Goal: Task Accomplishment & Management: Manage account settings

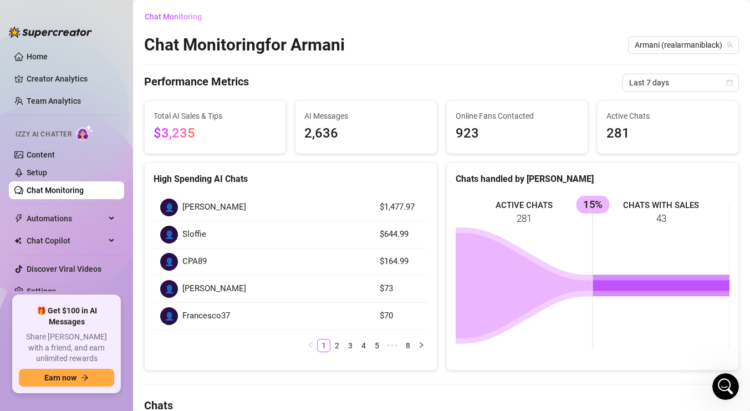
scroll to position [177, 0]
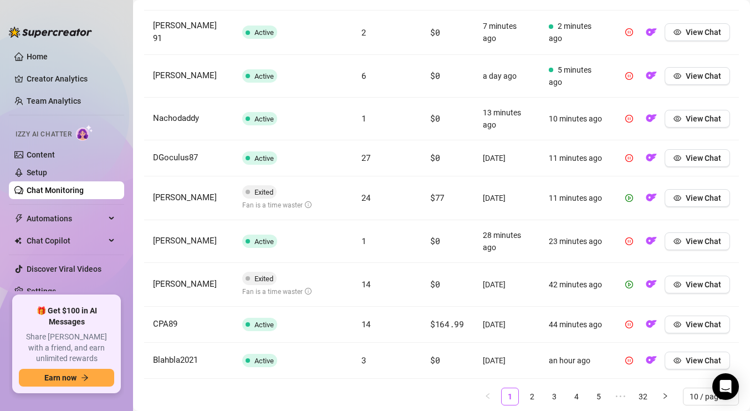
scroll to position [488, 0]
click at [630, 193] on icon "play-circle" at bounding box center [629, 197] width 8 height 8
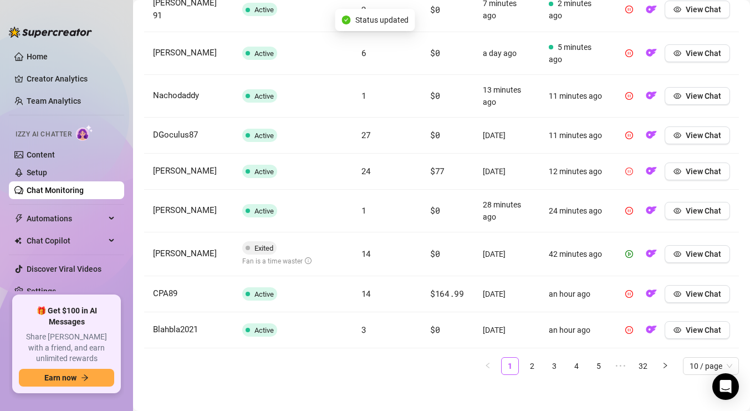
scroll to position [515, 0]
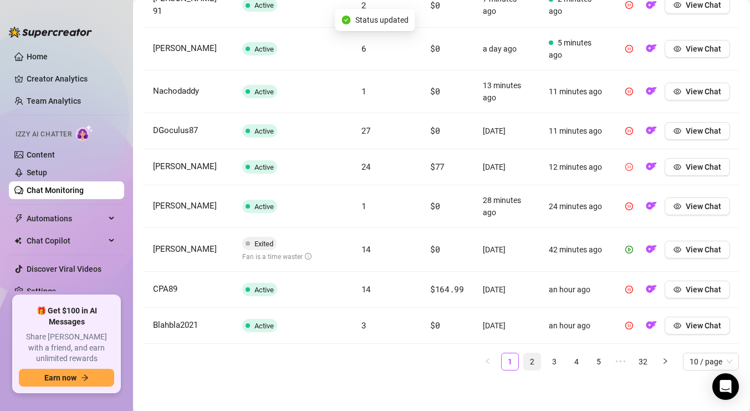
click at [536, 359] on link "2" at bounding box center [532, 361] width 17 height 17
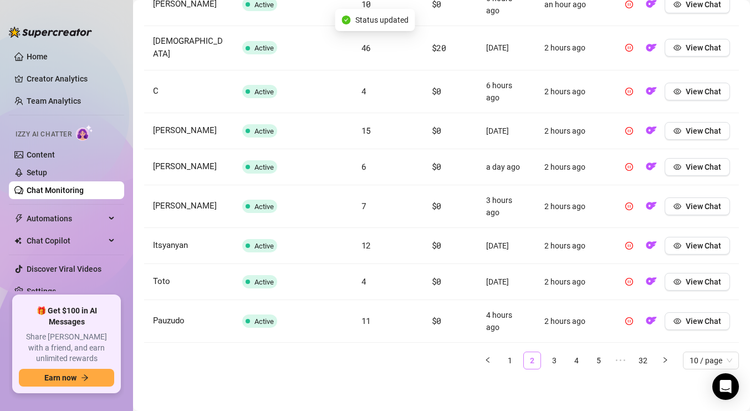
scroll to position [480, 0]
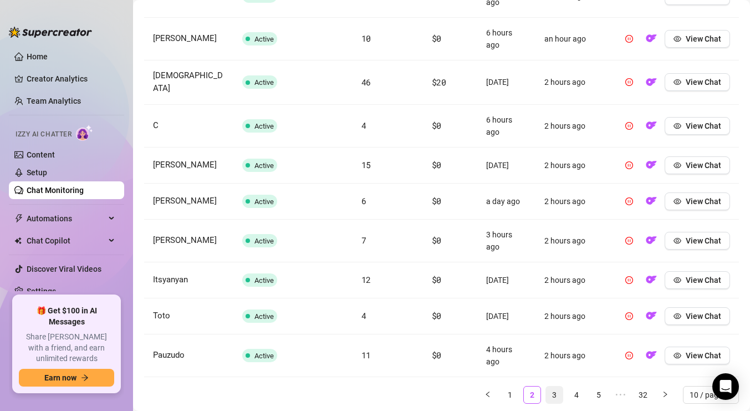
click at [556, 386] on link "3" at bounding box center [554, 394] width 17 height 17
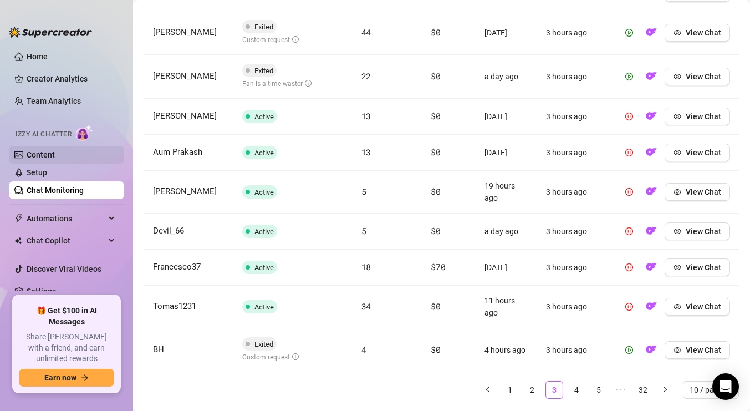
click at [45, 156] on link "Content" at bounding box center [41, 154] width 28 height 9
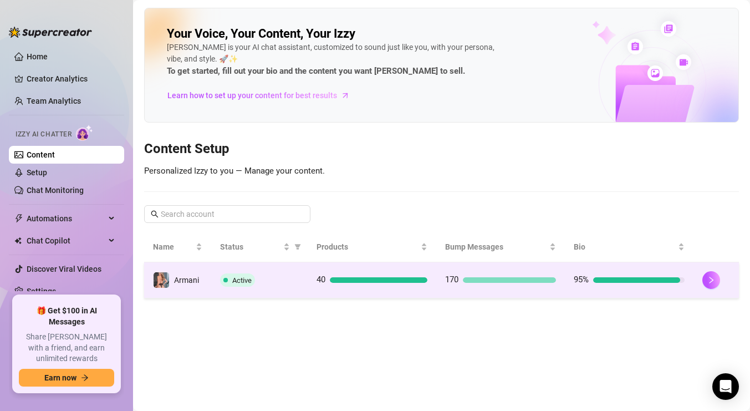
click at [276, 277] on div "Active" at bounding box center [259, 279] width 79 height 13
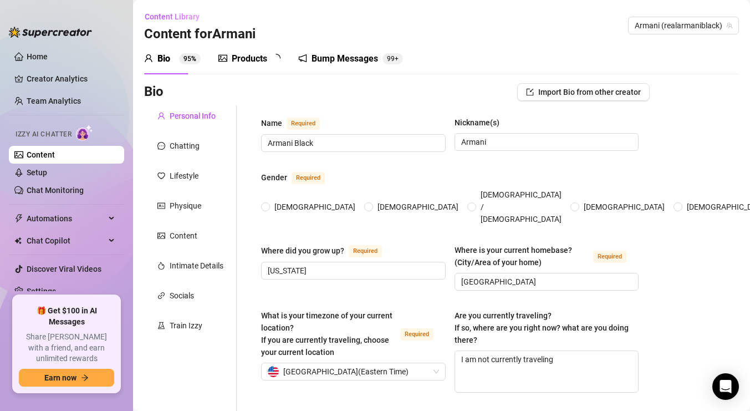
click at [235, 60] on div "Products" at bounding box center [249, 58] width 35 height 13
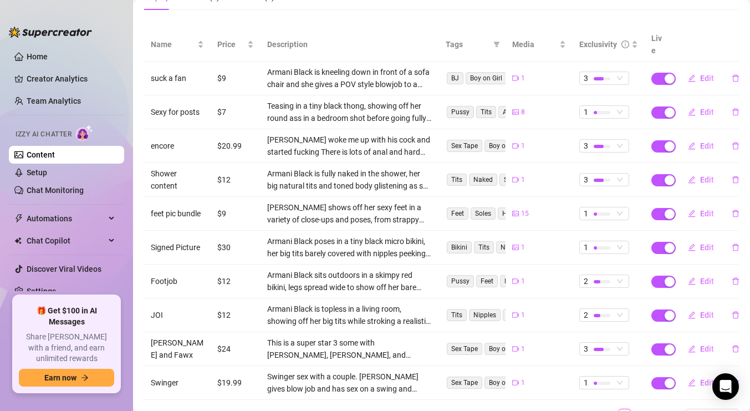
scroll to position [162, 0]
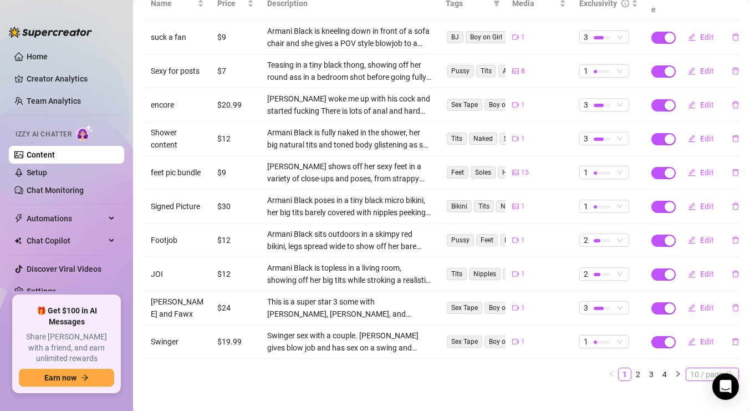
click at [702, 368] on span "10 / page" at bounding box center [712, 374] width 44 height 12
click at [703, 348] on div "100 / page" at bounding box center [712, 354] width 37 height 12
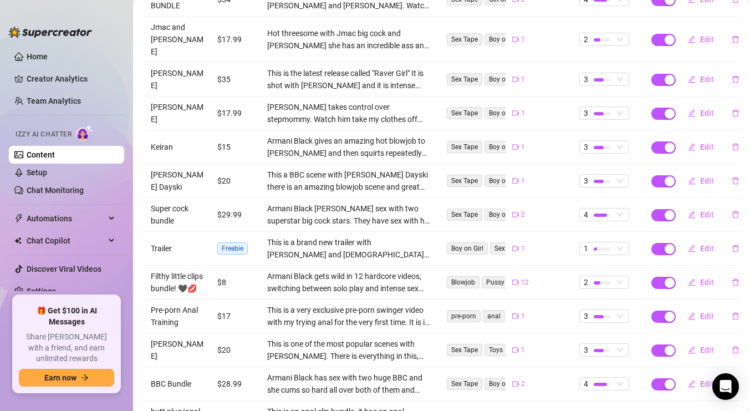
scroll to position [926, 0]
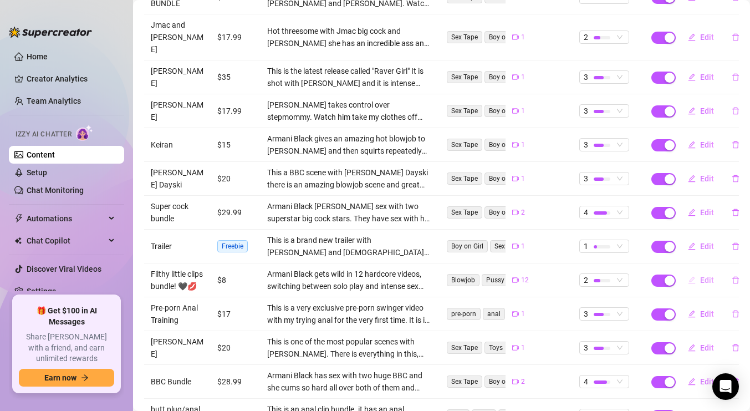
click at [691, 276] on icon "edit" at bounding box center [690, 279] width 7 height 7
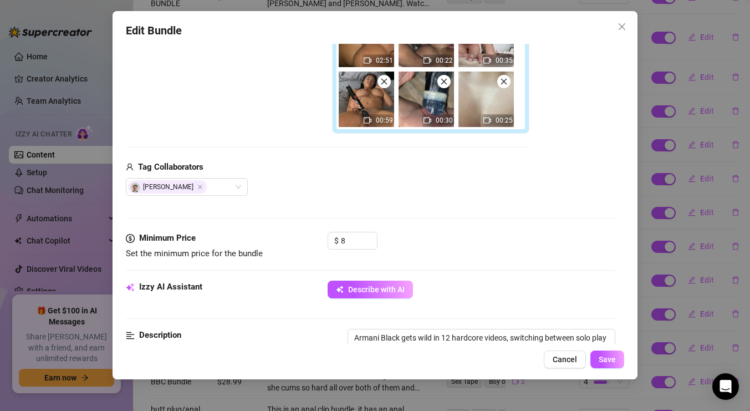
scroll to position [304, 0]
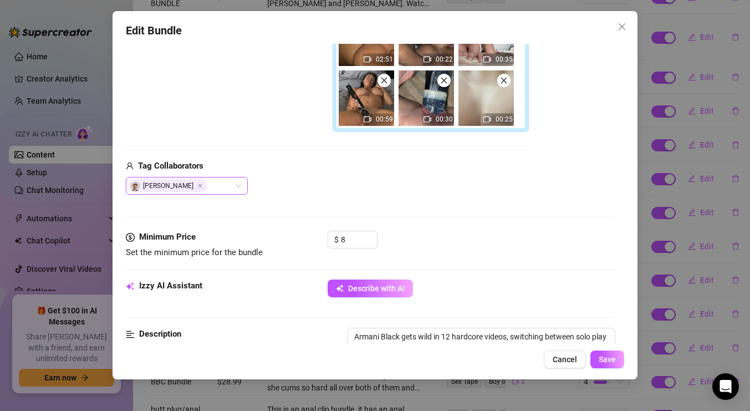
click at [210, 182] on div "[PERSON_NAME]" at bounding box center [181, 186] width 106 height 16
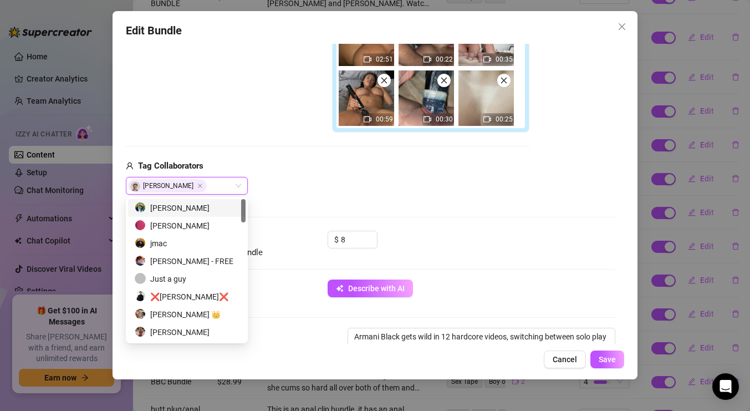
click at [423, 198] on div "Media Add Media from Vault Free preview Pay to view 00:41 01:05 00:28 00:33 02:…" at bounding box center [370, 47] width 489 height 367
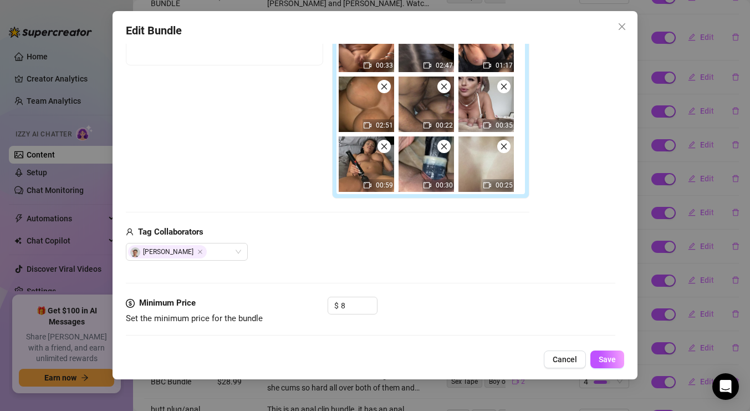
scroll to position [220, 0]
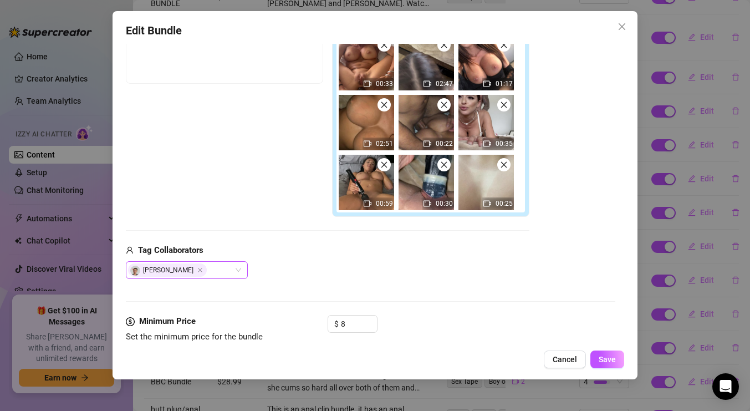
click at [239, 266] on div "[PERSON_NAME]" at bounding box center [187, 270] width 122 height 18
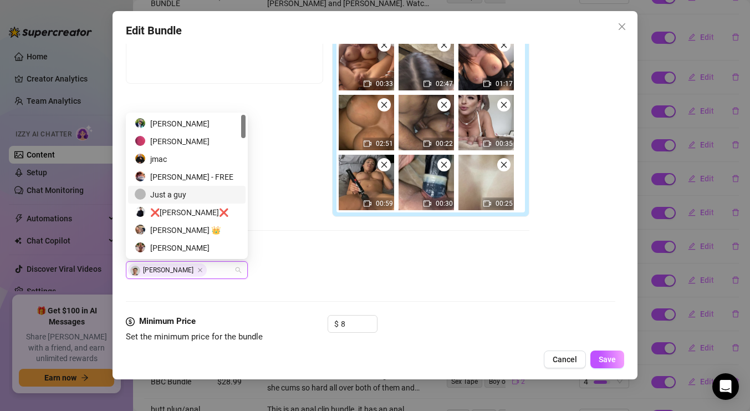
click at [197, 197] on div "Just a guy" at bounding box center [187, 194] width 104 height 12
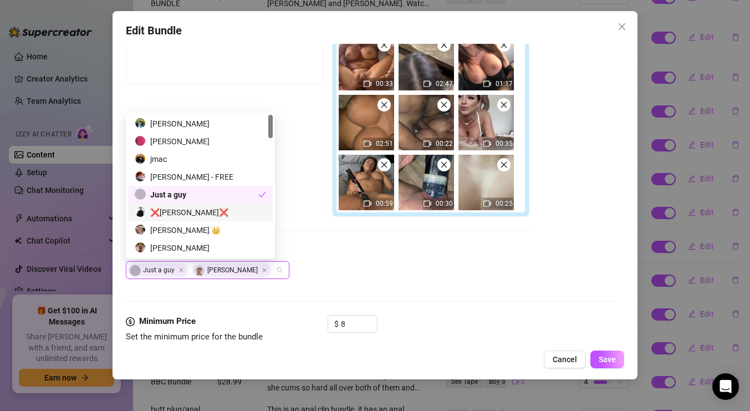
click at [384, 256] on div "Tag Collaborators" at bounding box center [327, 250] width 403 height 13
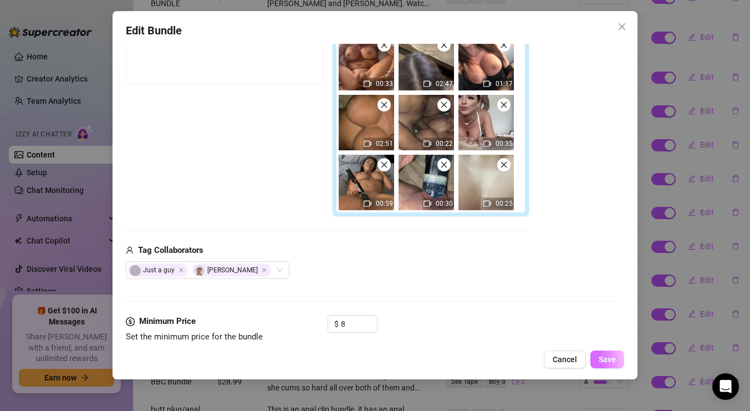
click at [615, 359] on button "Save" at bounding box center [607, 359] width 34 height 18
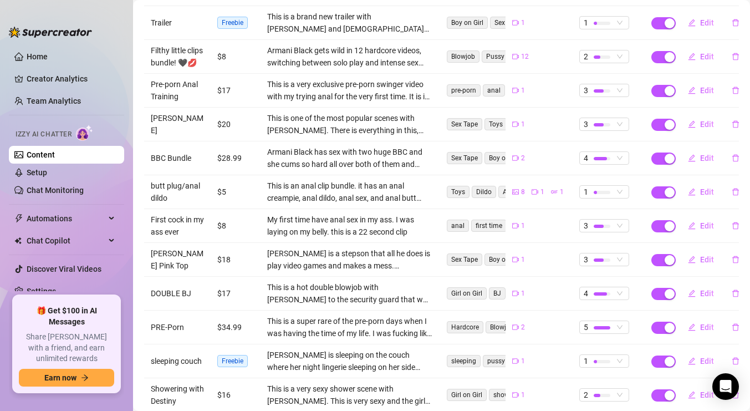
scroll to position [1151, 0]
click at [692, 288] on icon "edit" at bounding box center [691, 292] width 8 height 8
type textarea "Hot double blowjob of a security guard who became an instant fan"
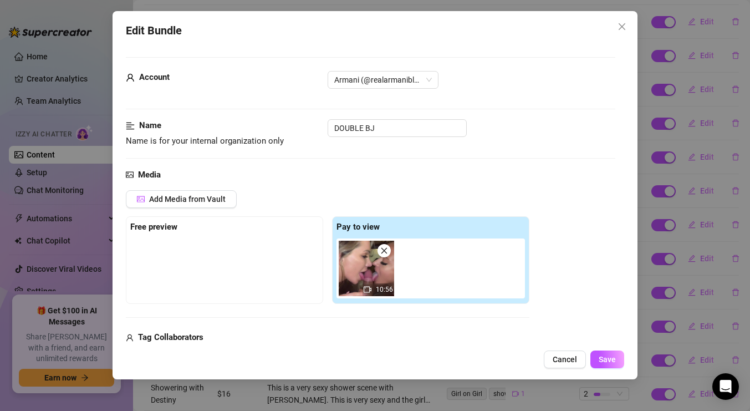
scroll to position [161, 0]
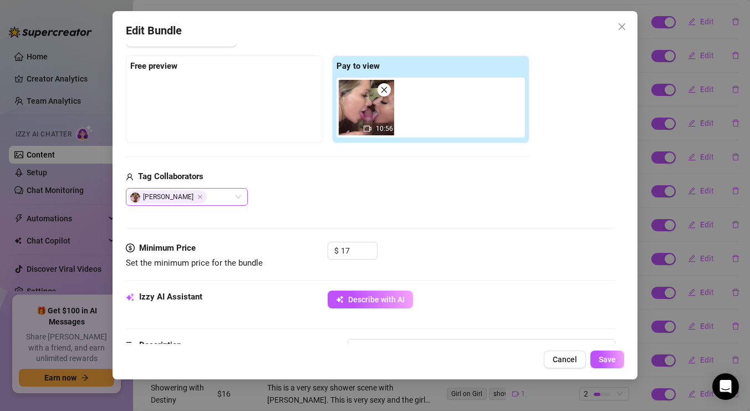
click at [212, 198] on div "[PERSON_NAME]" at bounding box center [181, 197] width 106 height 16
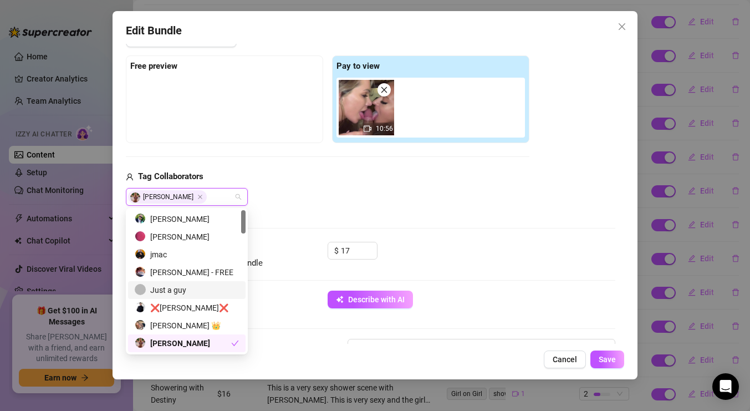
click at [196, 290] on div "Just a guy" at bounding box center [187, 290] width 104 height 12
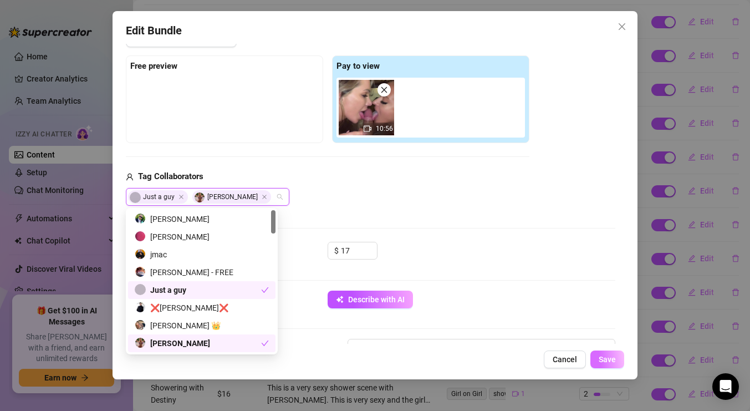
click at [596, 358] on button "Save" at bounding box center [607, 359] width 34 height 18
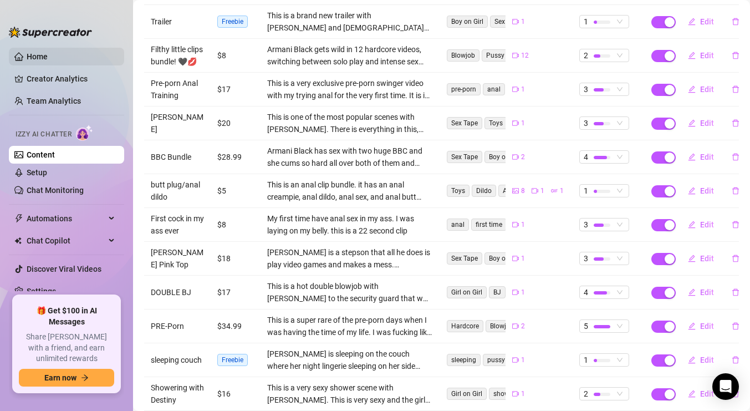
click at [39, 54] on link "Home" at bounding box center [37, 56] width 21 height 9
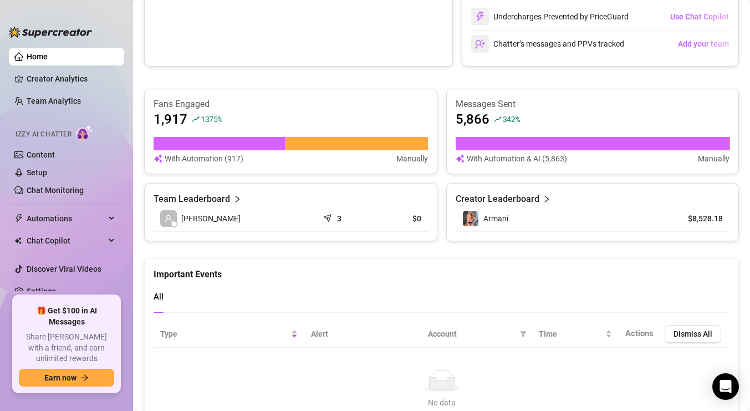
scroll to position [420, 0]
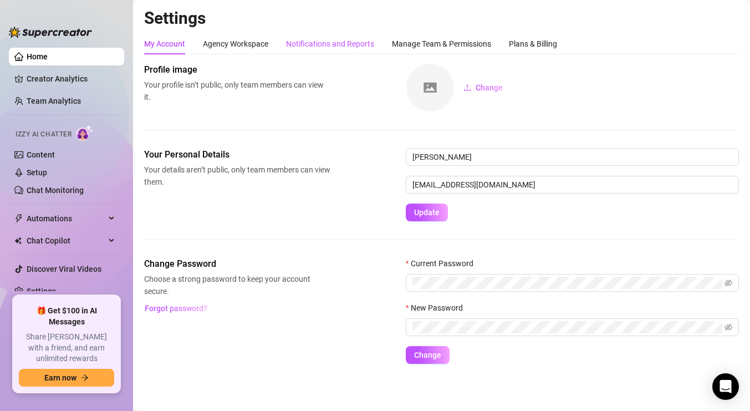
click at [312, 42] on div "Notifications and Reports" at bounding box center [330, 44] width 88 height 12
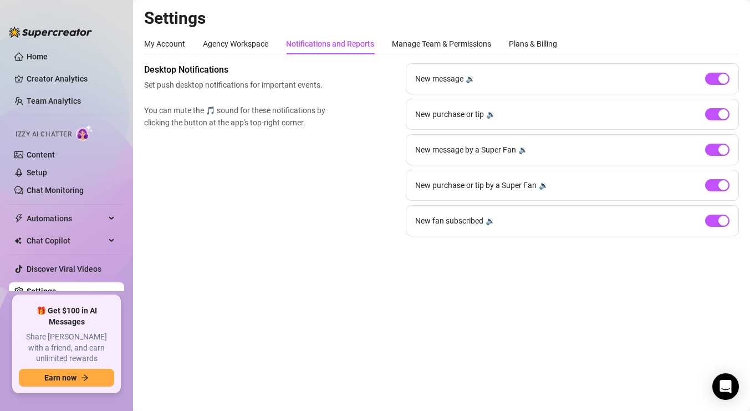
click at [232, 223] on div "Desktop Notifications Set push desktop notifications for important events. You …" at bounding box center [441, 149] width 594 height 173
click at [33, 55] on link "Home" at bounding box center [37, 56] width 21 height 9
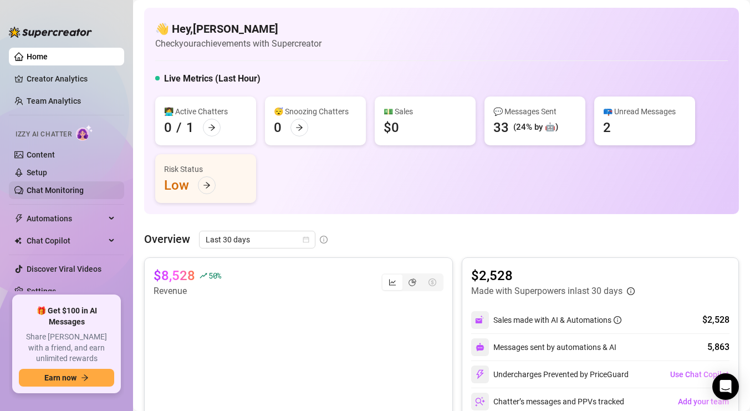
click at [35, 191] on link "Chat Monitoring" at bounding box center [55, 190] width 57 height 9
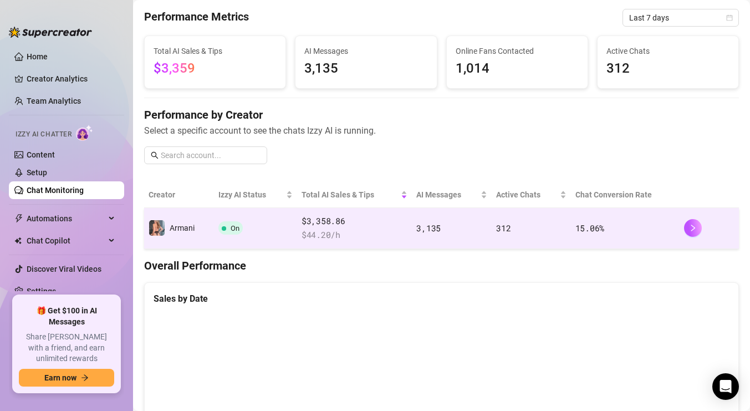
scroll to position [41, 0]
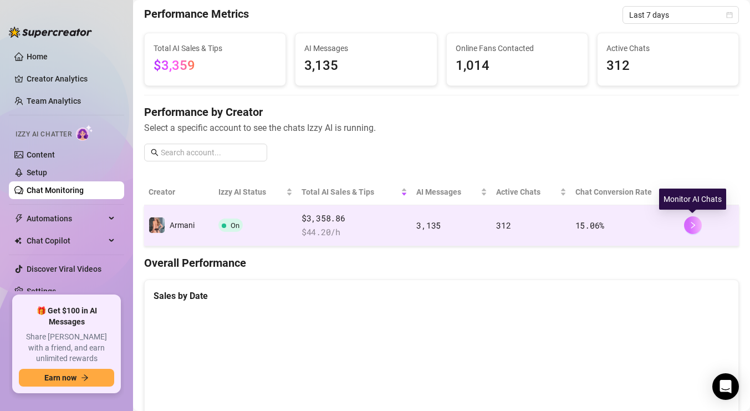
click at [696, 225] on button "button" at bounding box center [693, 225] width 18 height 18
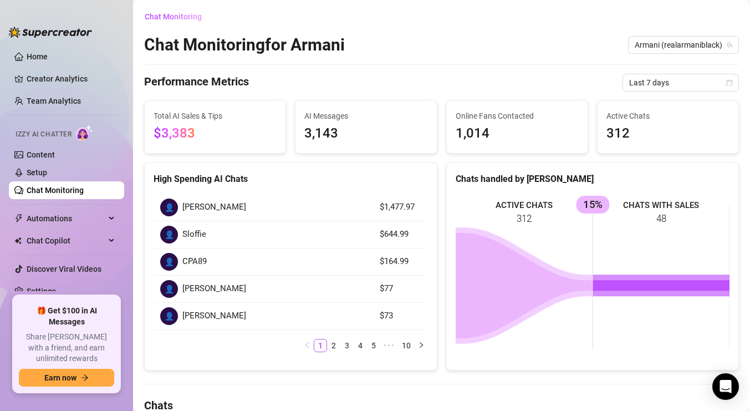
click at [364, 11] on div "Chat Monitoring" at bounding box center [441, 17] width 594 height 18
click at [47, 170] on link "Setup" at bounding box center [37, 172] width 20 height 9
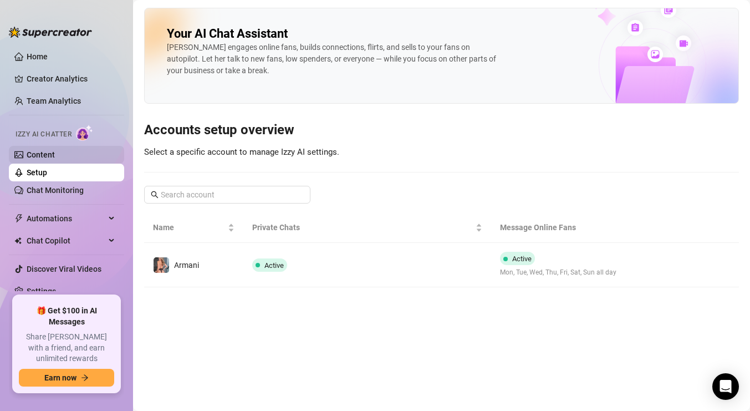
click at [55, 153] on link "Content" at bounding box center [41, 154] width 28 height 9
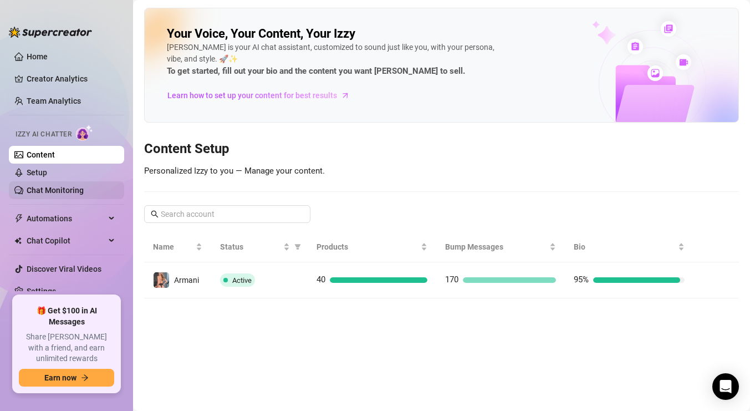
click at [64, 188] on link "Chat Monitoring" at bounding box center [55, 190] width 57 height 9
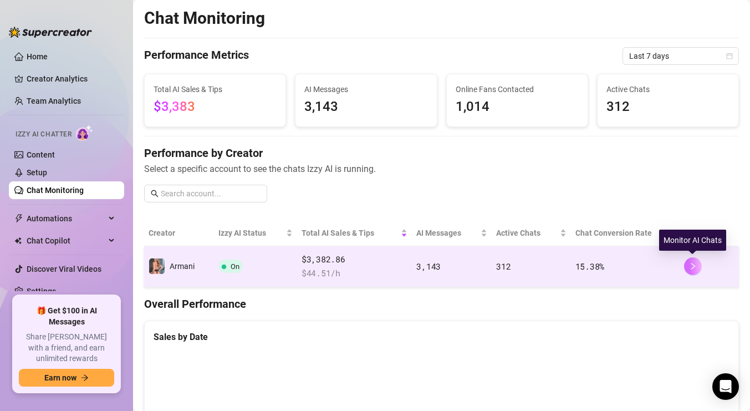
click at [694, 268] on icon "right" at bounding box center [693, 266] width 8 height 8
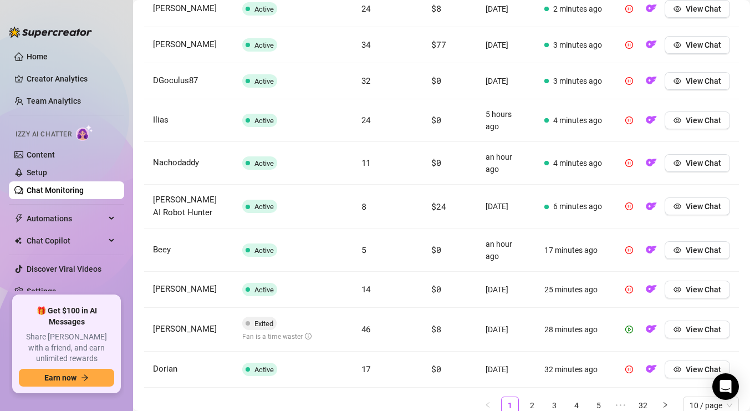
scroll to position [510, 0]
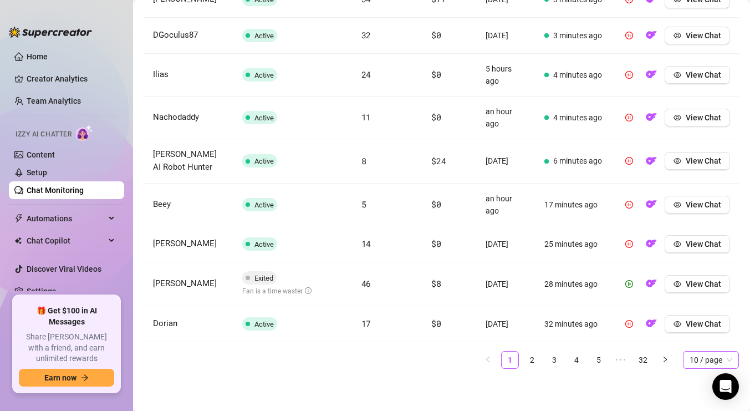
click at [698, 353] on span "10 / page" at bounding box center [710, 359] width 43 height 17
click at [693, 335] on div "100 / page" at bounding box center [710, 337] width 38 height 12
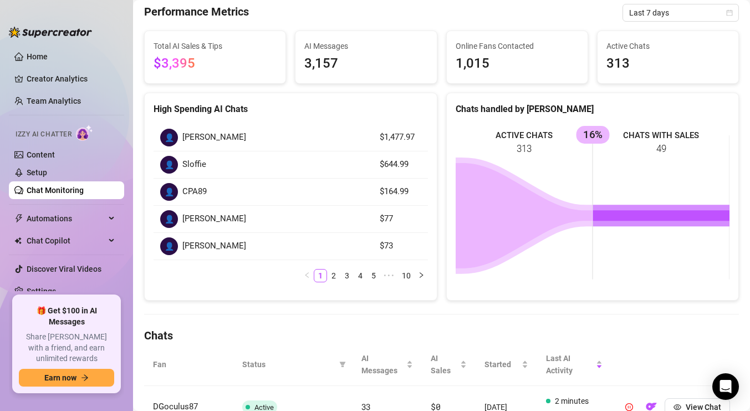
scroll to position [0, 0]
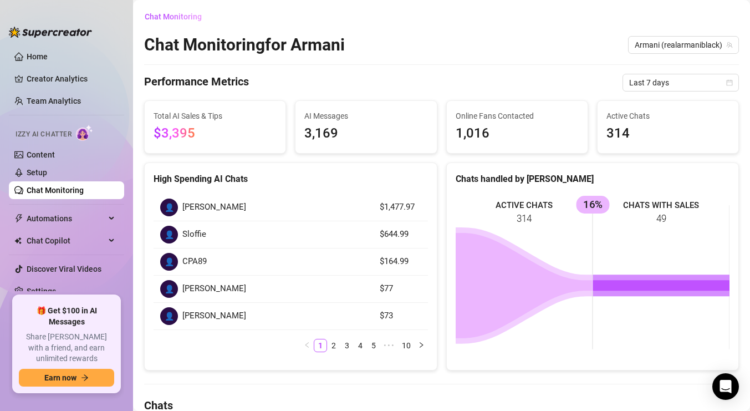
click at [370, 11] on div "Chat Monitoring" at bounding box center [441, 17] width 594 height 18
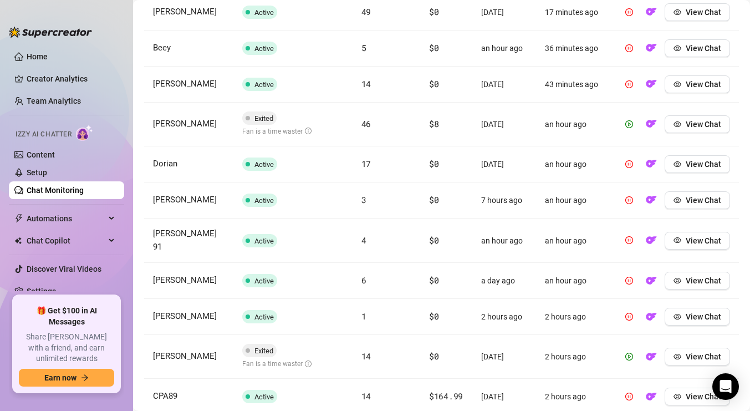
scroll to position [796, 0]
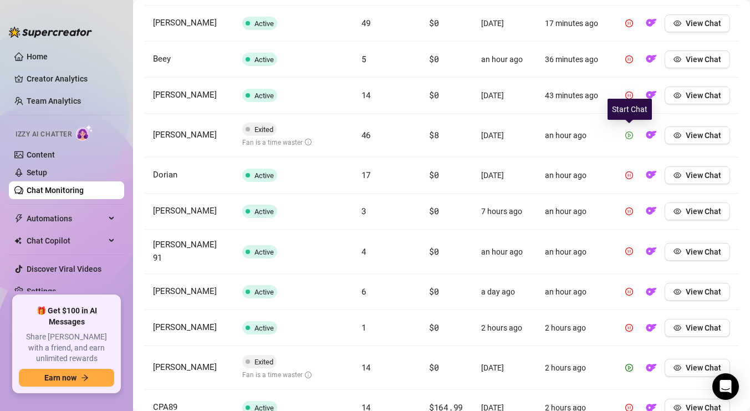
click at [628, 134] on icon "play-circle" at bounding box center [629, 135] width 8 height 8
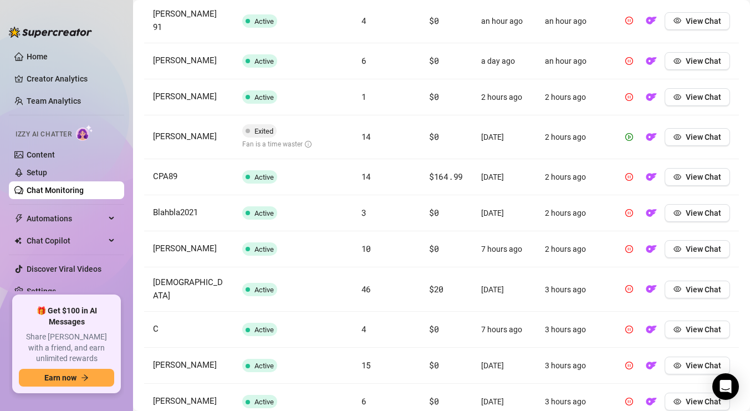
scroll to position [0, 0]
